Goal: Information Seeking & Learning: Learn about a topic

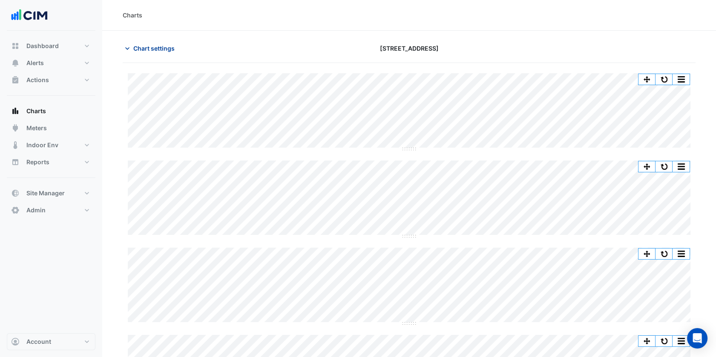
click at [146, 54] on button "Chart settings" at bounding box center [151, 48] width 57 height 15
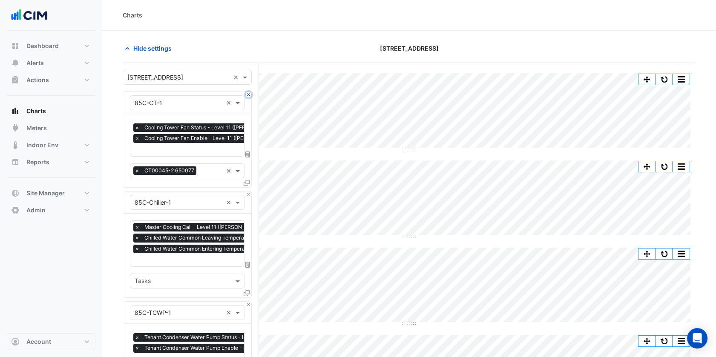
click at [249, 96] on button "Close" at bounding box center [249, 95] width 6 height 6
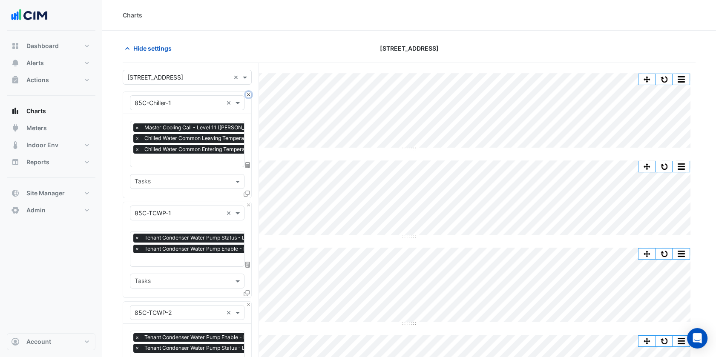
click at [249, 96] on button "Close" at bounding box center [249, 95] width 6 height 6
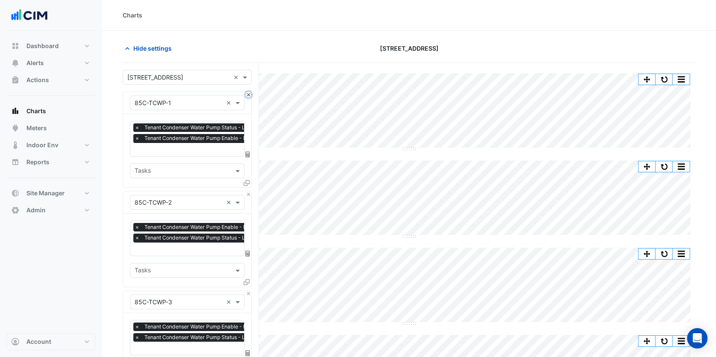
click at [249, 96] on button "Close" at bounding box center [249, 95] width 6 height 6
click at [249, 192] on button "Close" at bounding box center [249, 195] width 6 height 6
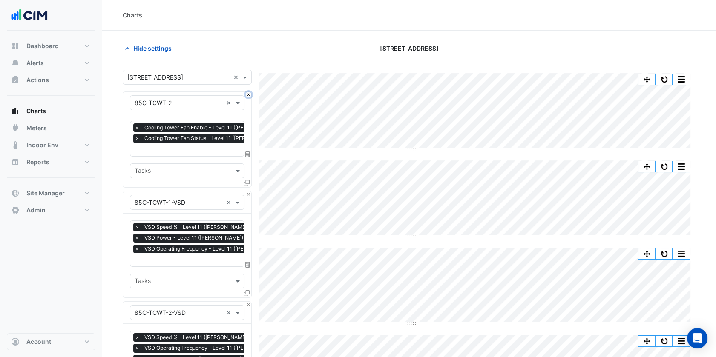
click at [249, 96] on button "Close" at bounding box center [249, 95] width 6 height 6
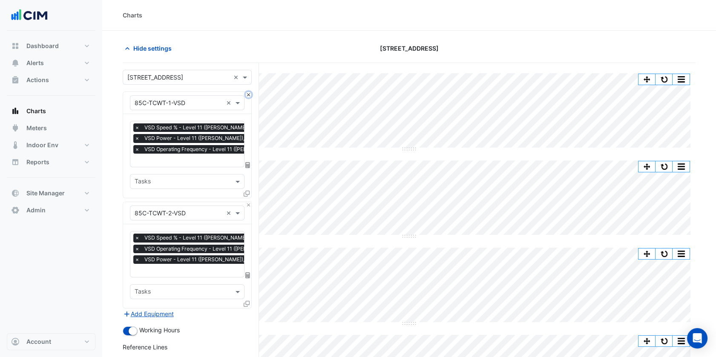
click at [249, 96] on button "Close" at bounding box center [249, 95] width 6 height 6
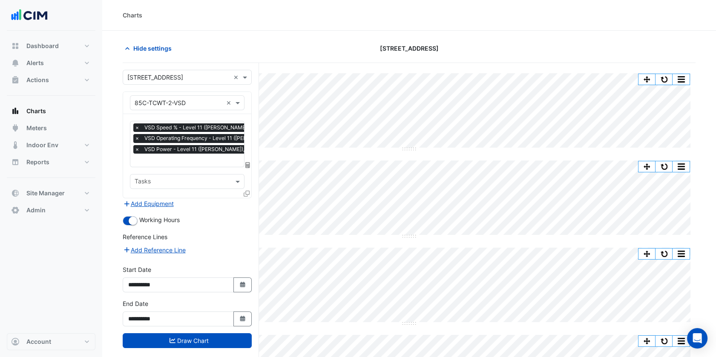
click at [249, 96] on div "× 85C-TCWT-2-VSD ×" at bounding box center [187, 103] width 128 height 22
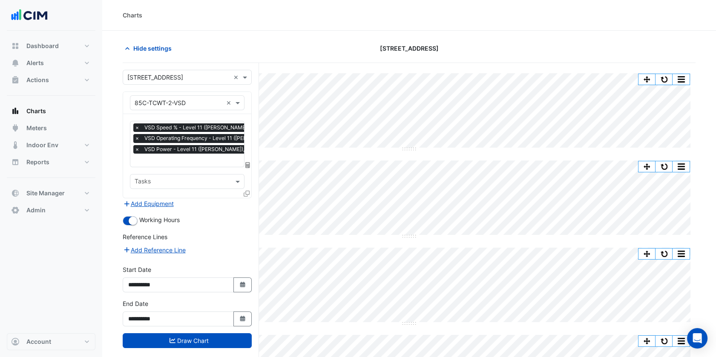
click at [194, 102] on input "text" at bounding box center [179, 103] width 88 height 9
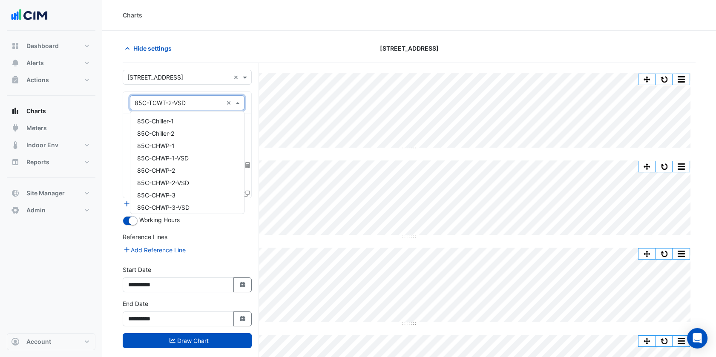
scroll to position [484, 0]
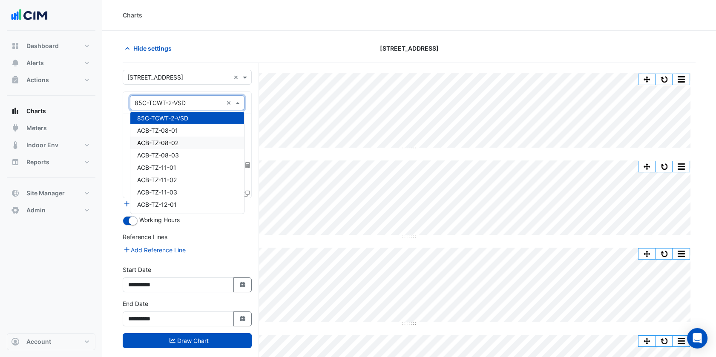
drag, startPoint x: 116, startPoint y: 150, endPoint x: 121, endPoint y: 155, distance: 7.5
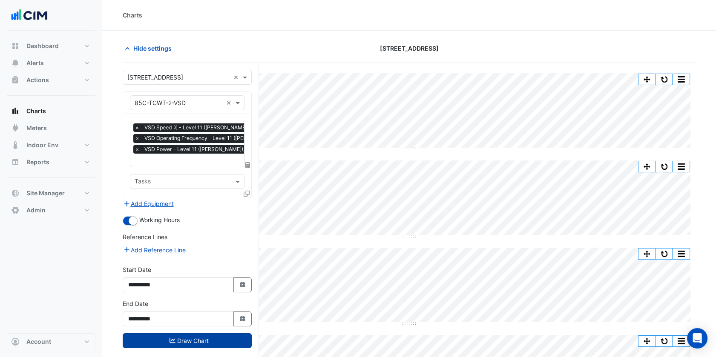
click at [227, 338] on button "Draw Chart" at bounding box center [187, 340] width 129 height 15
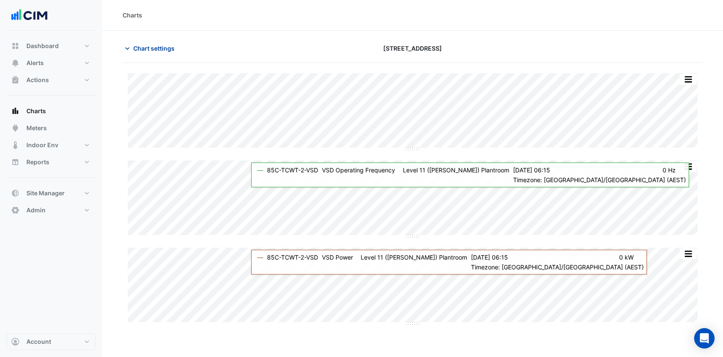
click at [154, 47] on span "Chart settings" at bounding box center [153, 48] width 41 height 9
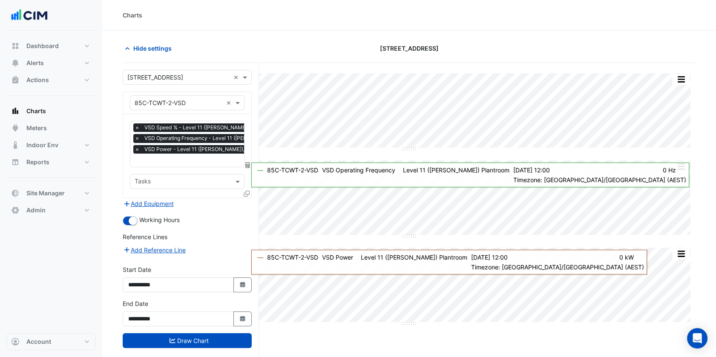
click at [187, 101] on input "text" at bounding box center [179, 103] width 88 height 9
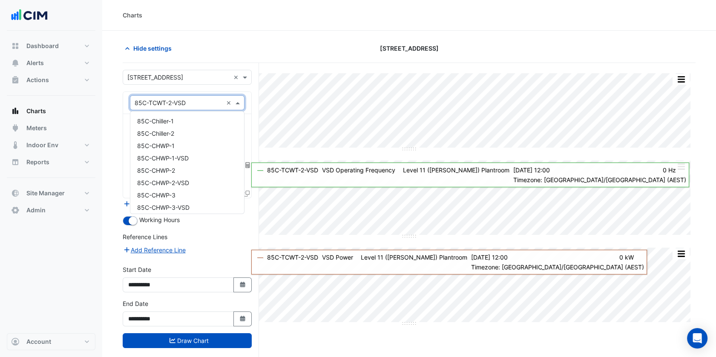
click at [198, 74] on input "text" at bounding box center [178, 77] width 103 height 9
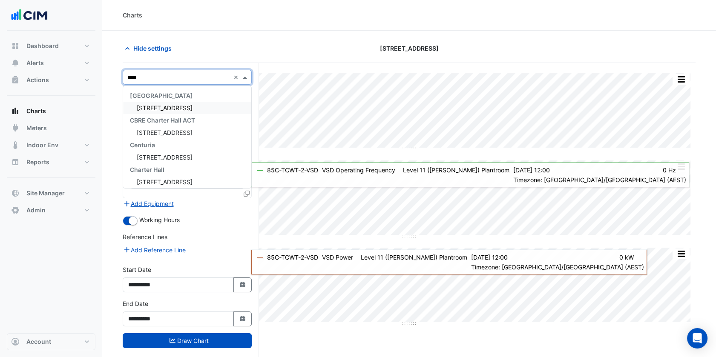
type input "*****"
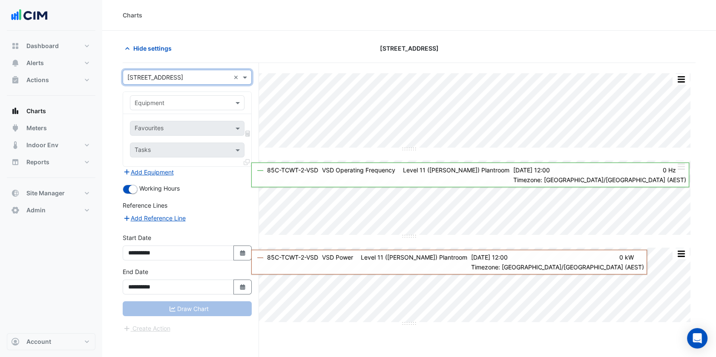
click at [197, 99] on input "text" at bounding box center [179, 103] width 88 height 9
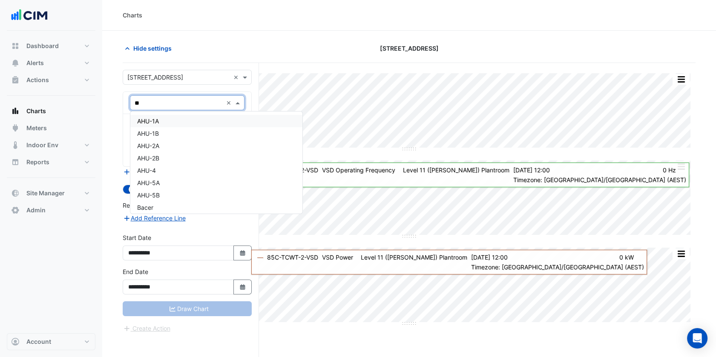
type input "***"
click at [184, 120] on div "AHU-1A" at bounding box center [187, 121] width 114 height 12
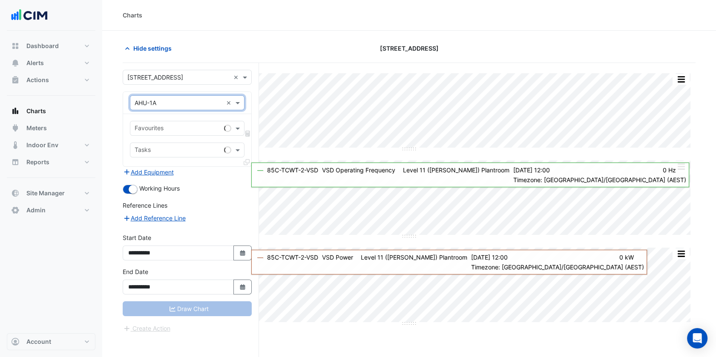
click at [192, 129] on input "text" at bounding box center [178, 129] width 86 height 9
type input "*****"
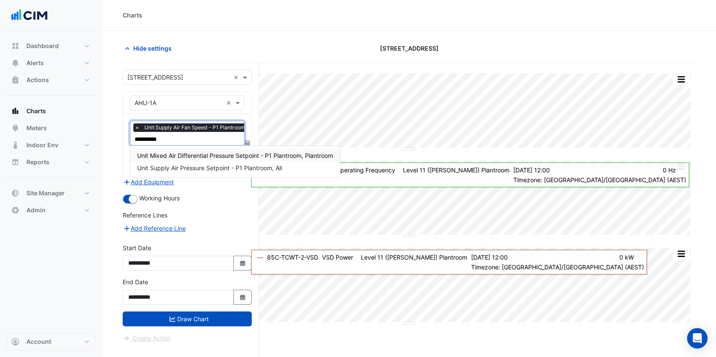
type input "**********"
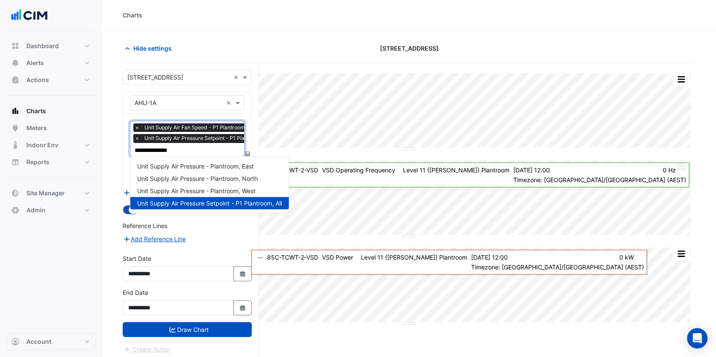
type input "**********"
click at [204, 169] on span "Unit Supply Air Pressure - Plantroom, East" at bounding box center [195, 166] width 117 height 7
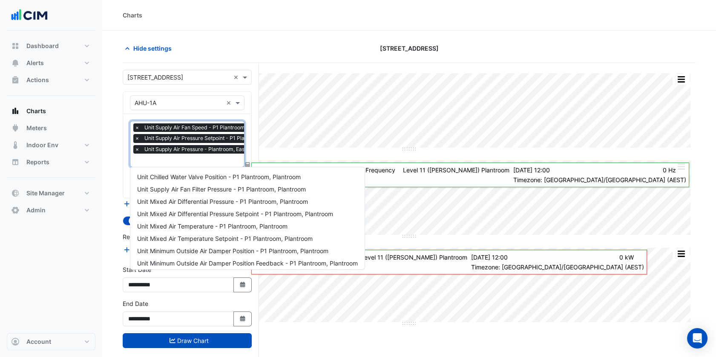
click at [189, 159] on input "text" at bounding box center [206, 161] width 142 height 9
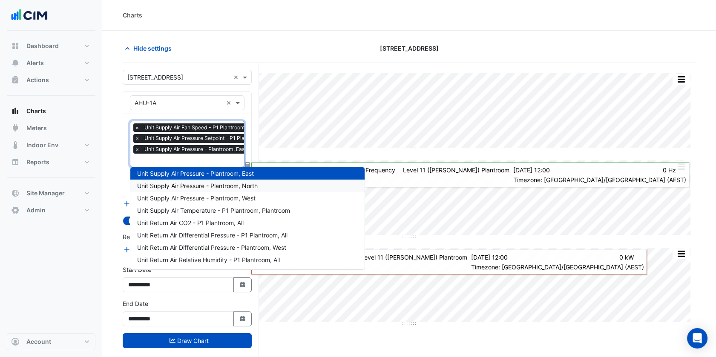
click at [191, 186] on span "Unit Supply Air Pressure - Plantroom, North" at bounding box center [197, 185] width 120 height 7
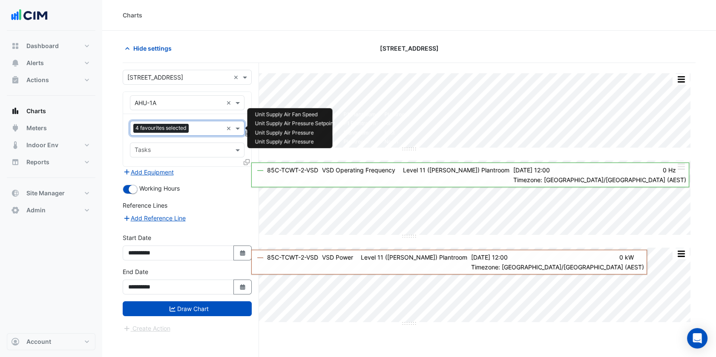
click at [207, 123] on div "4 favourites selected" at bounding box center [176, 128] width 92 height 13
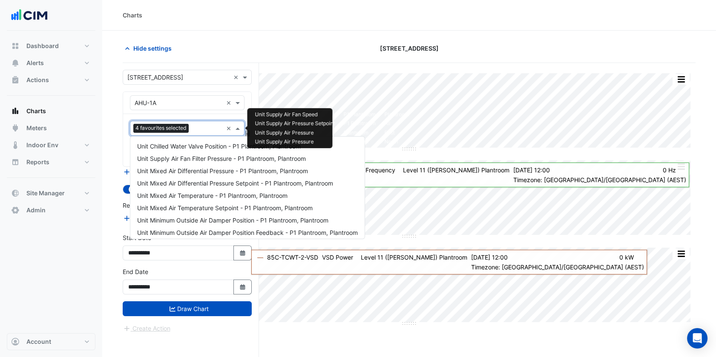
scroll to position [213, 0]
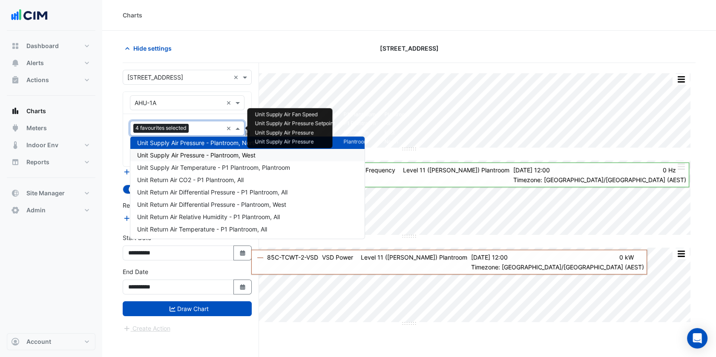
click at [197, 153] on span "Unit Supply Air Pressure - Plantroom, West" at bounding box center [196, 155] width 118 height 7
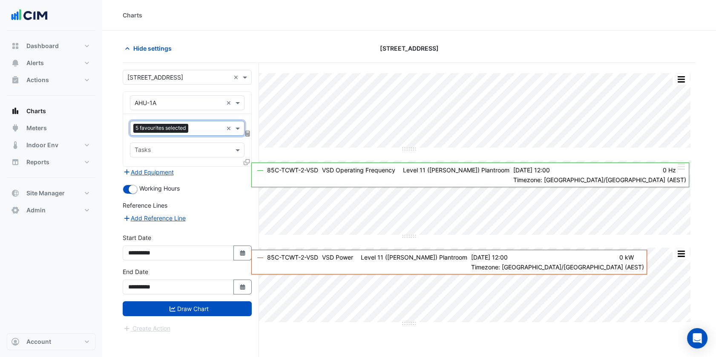
click at [249, 162] on div at bounding box center [248, 164] width 8 height 12
click at [247, 161] on icon at bounding box center [247, 162] width 6 height 6
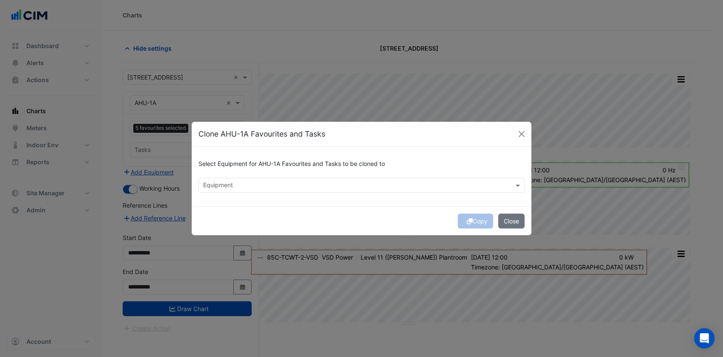
click at [232, 188] on input "text" at bounding box center [356, 186] width 307 height 9
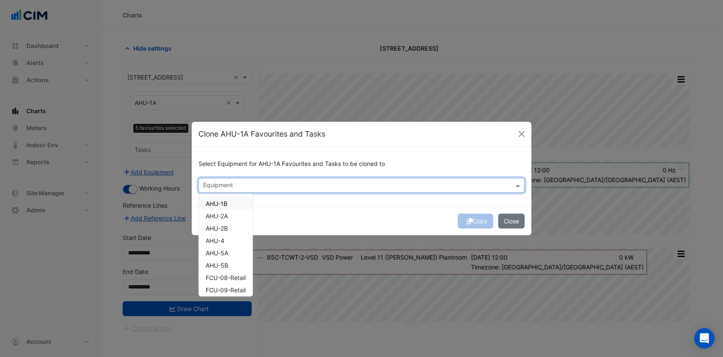
click at [229, 200] on div "AHU-1B" at bounding box center [226, 204] width 54 height 12
click at [228, 213] on div "AHU-2A" at bounding box center [226, 216] width 54 height 12
click at [228, 225] on div "AHU-2B" at bounding box center [226, 228] width 54 height 12
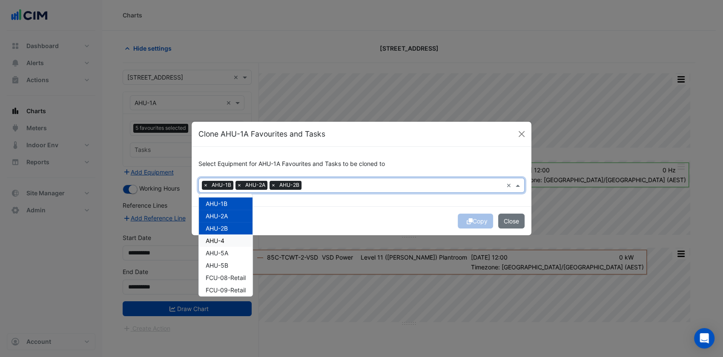
click at [228, 238] on div "AHU-4" at bounding box center [226, 241] width 54 height 12
click at [230, 252] on div "AHU-5A" at bounding box center [226, 253] width 54 height 12
click at [231, 265] on div "AHU-5B" at bounding box center [226, 265] width 54 height 12
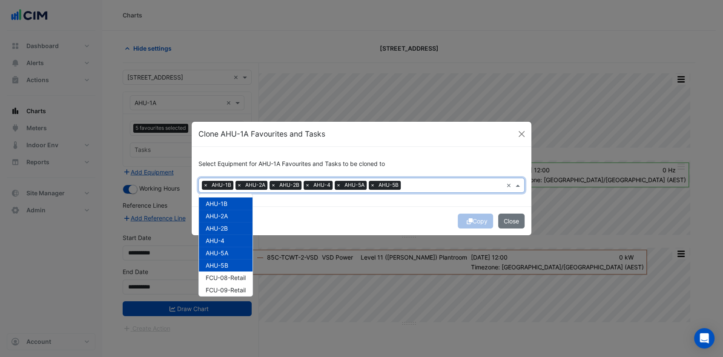
click at [358, 208] on div "Copy Close" at bounding box center [362, 220] width 340 height 29
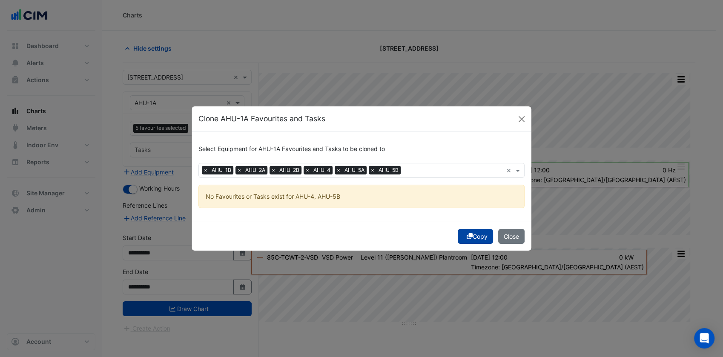
click at [467, 233] on icon "submit" at bounding box center [470, 236] width 6 height 6
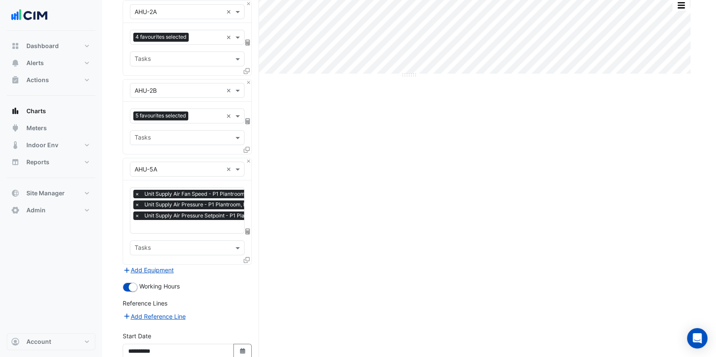
scroll to position [326, 0]
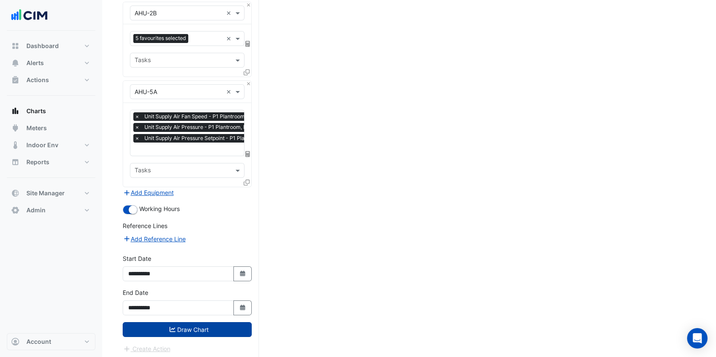
click at [221, 327] on button "Draw Chart" at bounding box center [187, 329] width 129 height 15
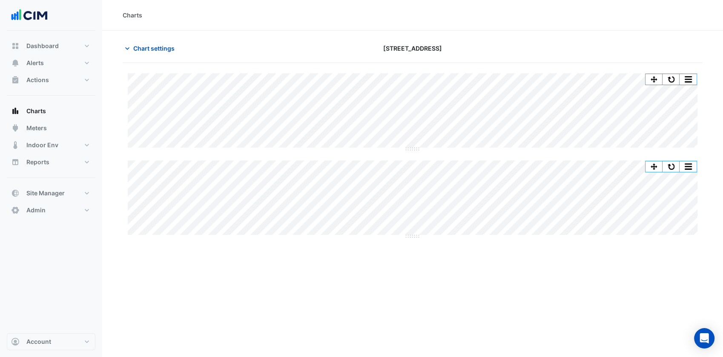
click at [685, 83] on div "Print Save as JPEG Save as PNG" at bounding box center [671, 79] width 52 height 11
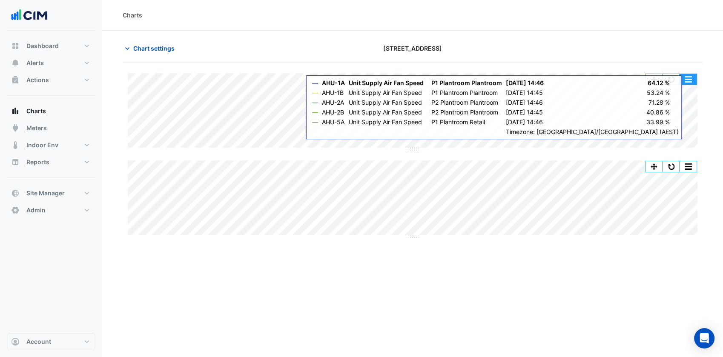
click at [686, 82] on button "button" at bounding box center [687, 79] width 17 height 11
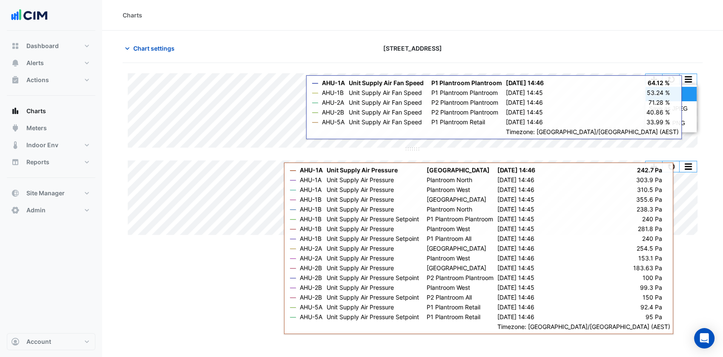
click at [690, 45] on div at bounding box center [609, 48] width 197 height 15
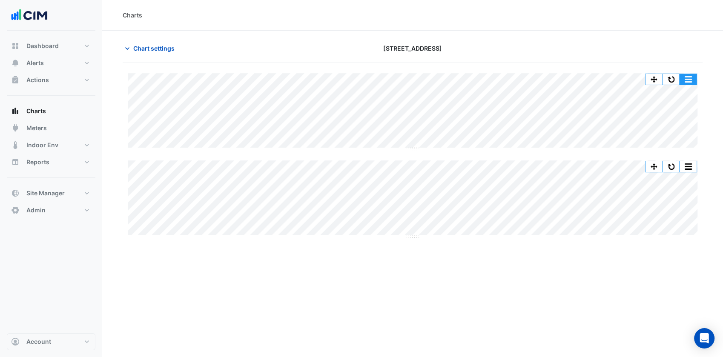
click at [690, 75] on button "button" at bounding box center [687, 79] width 17 height 11
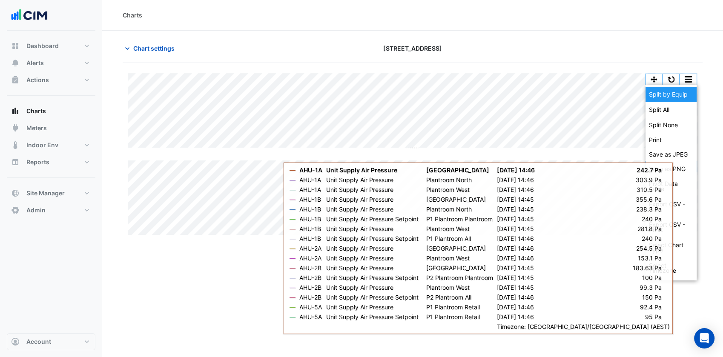
click at [678, 95] on div "Split by Equip" at bounding box center [670, 94] width 51 height 15
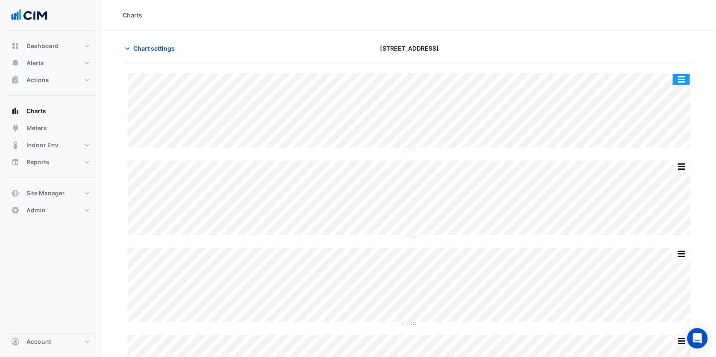
click at [679, 79] on button "button" at bounding box center [680, 79] width 17 height 11
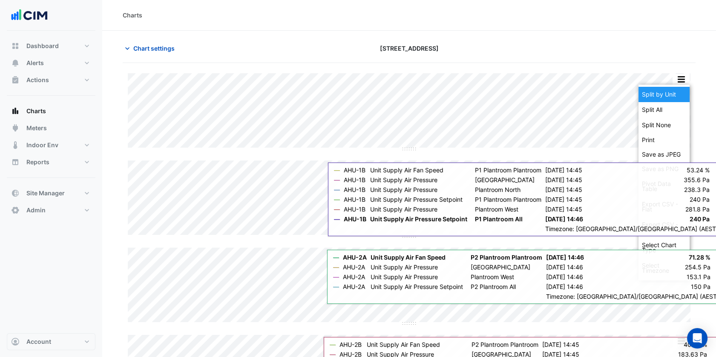
click at [671, 91] on div "Split by Unit" at bounding box center [663, 94] width 51 height 15
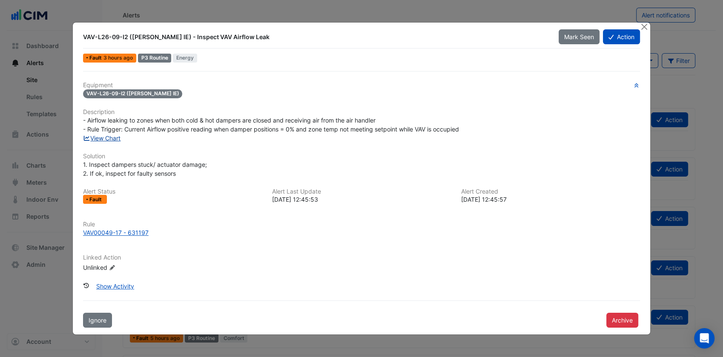
click at [107, 138] on link "View Chart" at bounding box center [102, 138] width 38 height 7
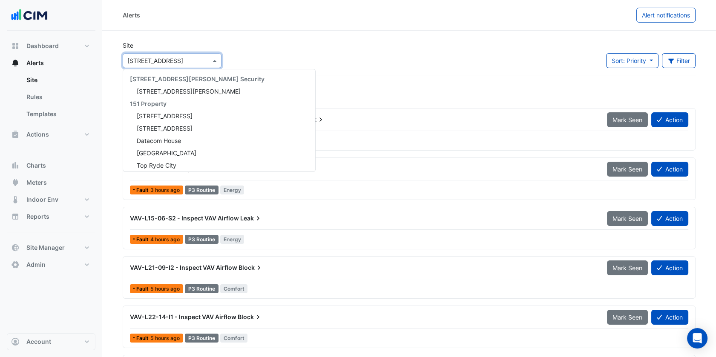
click at [214, 62] on span at bounding box center [215, 60] width 11 height 9
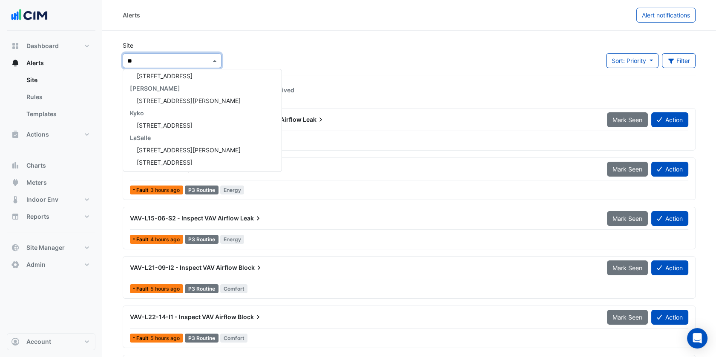
scroll to position [77, 0]
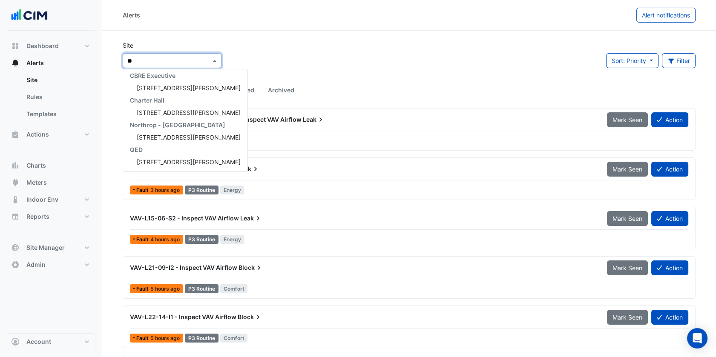
type input "***"
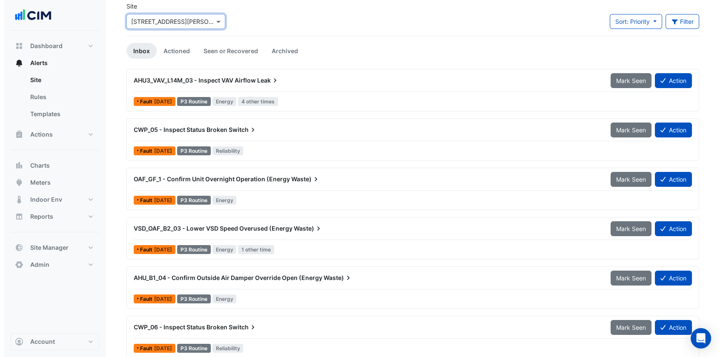
scroll to position [46, 0]
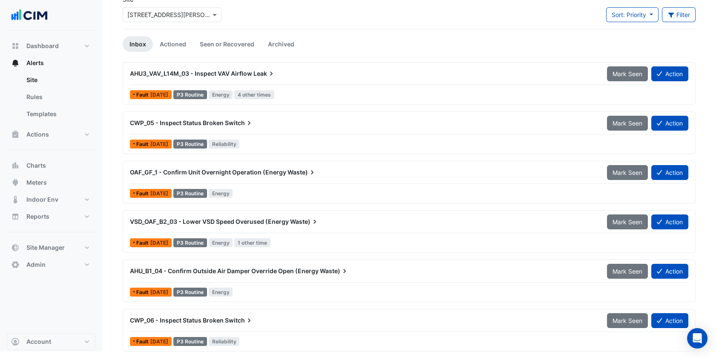
click at [296, 172] on span "Waste)" at bounding box center [301, 172] width 29 height 9
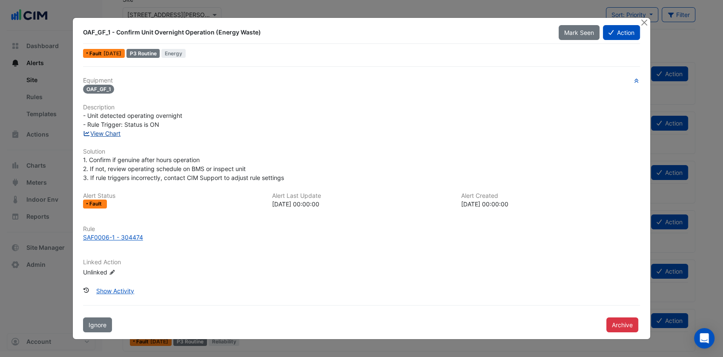
click at [120, 133] on link "View Chart" at bounding box center [102, 133] width 38 height 7
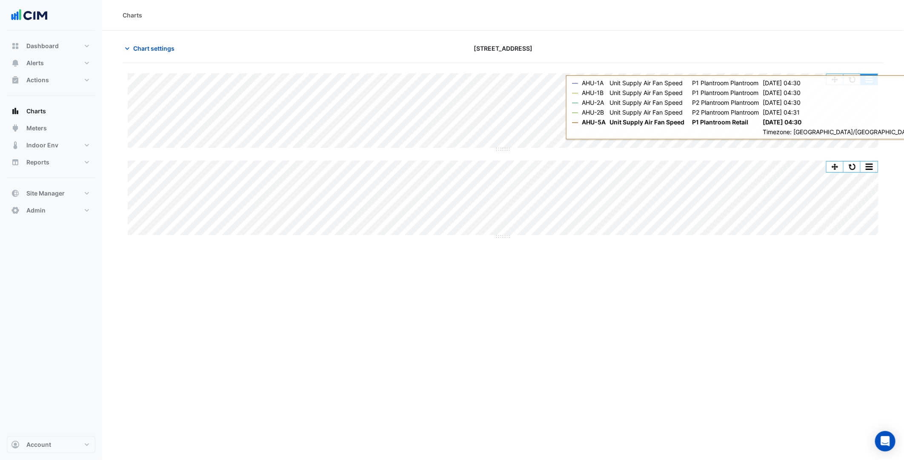
click at [867, 81] on button "button" at bounding box center [869, 79] width 17 height 11
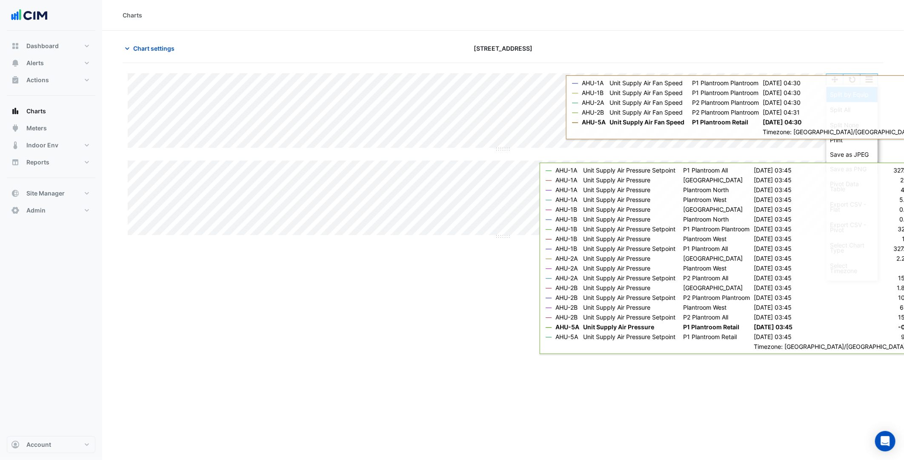
click at [869, 98] on div "Split by Equip" at bounding box center [852, 94] width 51 height 15
